Goal: Task Accomplishment & Management: Manage account settings

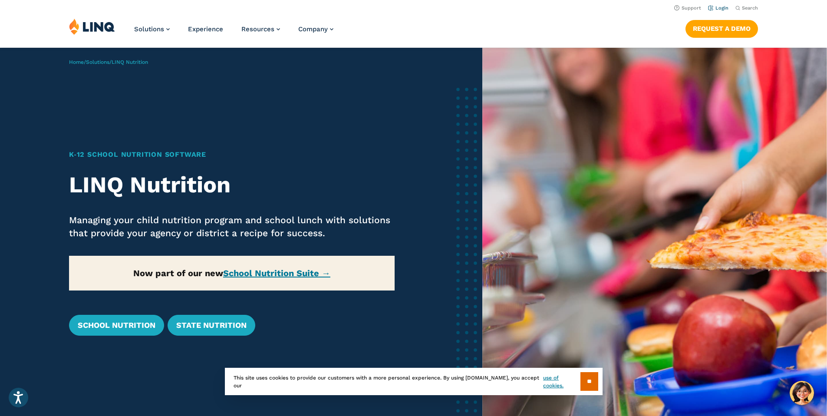
click at [714, 10] on link "Login" at bounding box center [718, 8] width 20 height 6
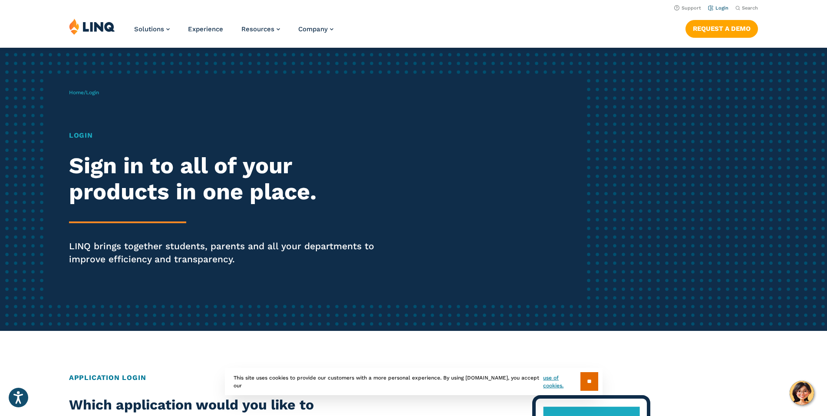
click at [724, 7] on link "Login" at bounding box center [718, 8] width 20 height 6
